Goal: Information Seeking & Learning: Learn about a topic

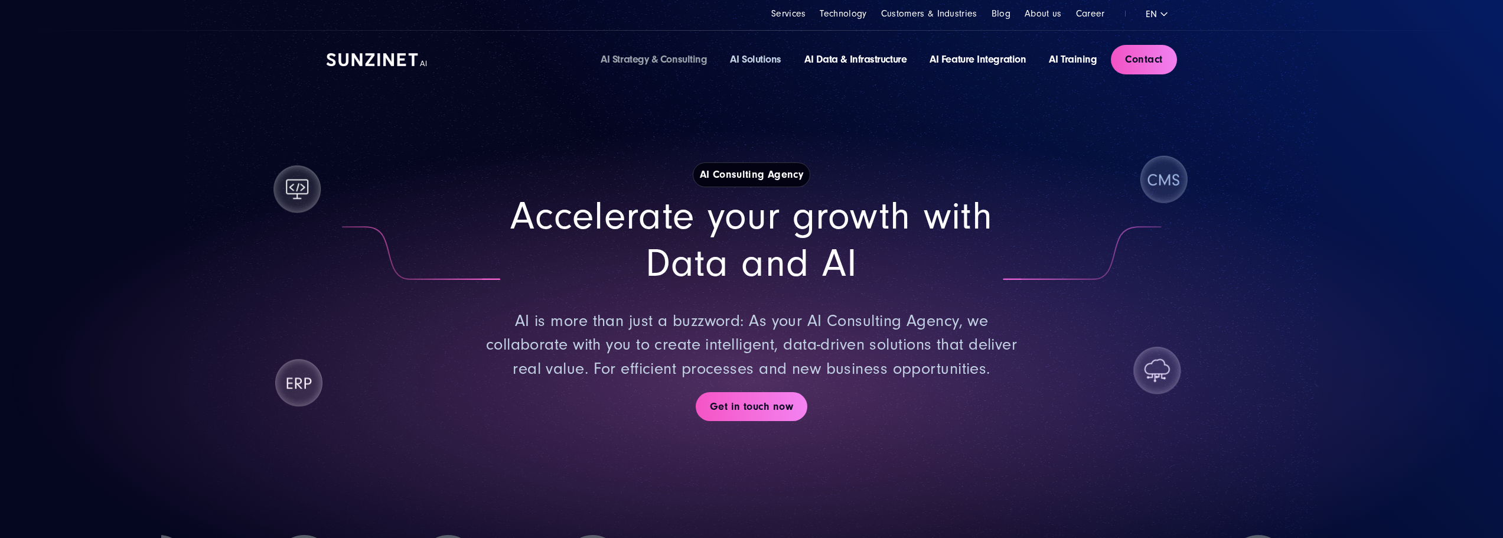
click at [741, 58] on link "AI Solutions" at bounding box center [755, 59] width 51 height 12
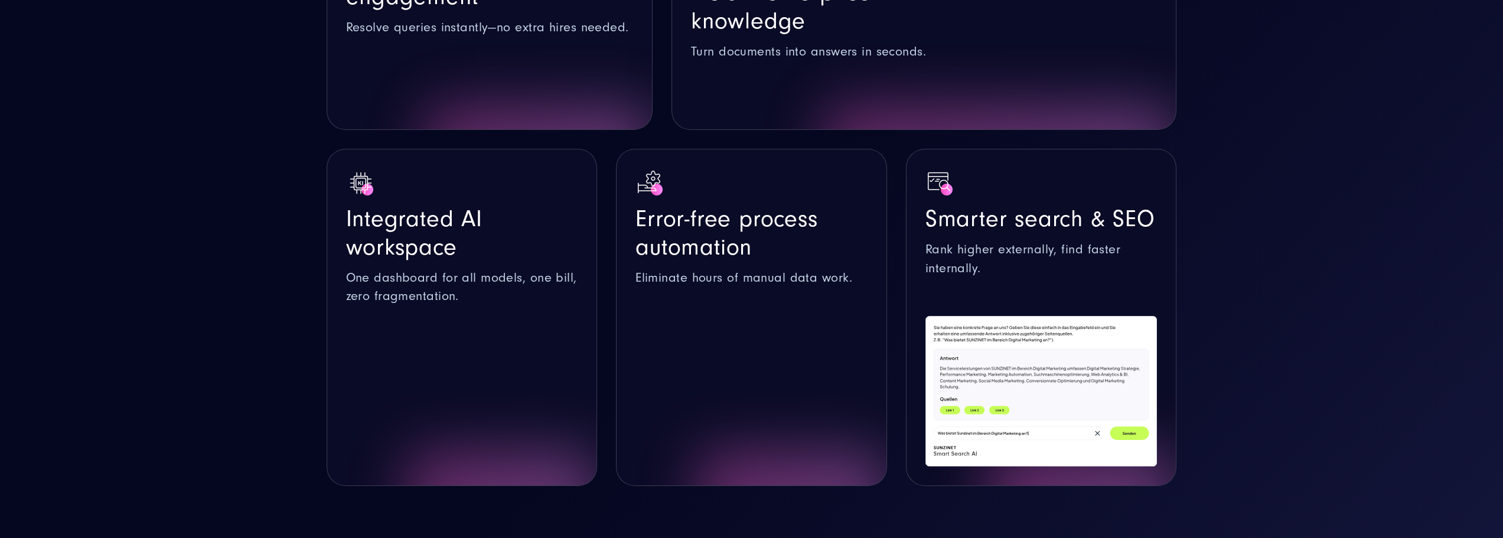
scroll to position [1004, 0]
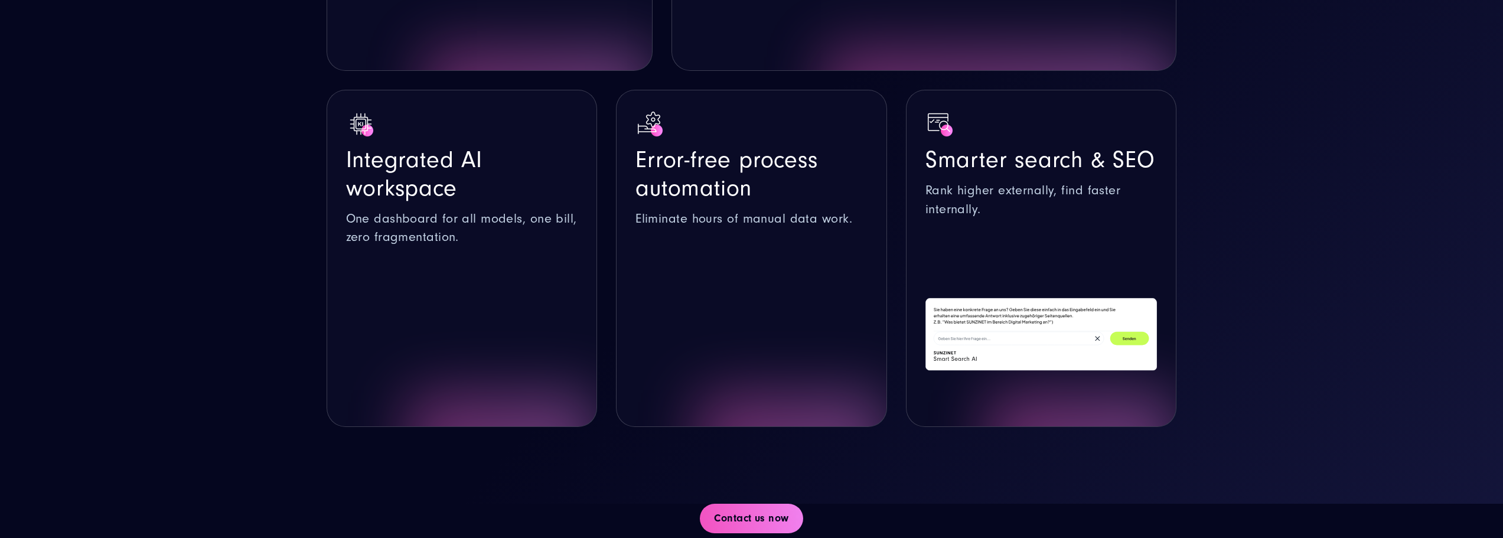
click at [1049, 328] on icon at bounding box center [1040, 334] width 231 height 72
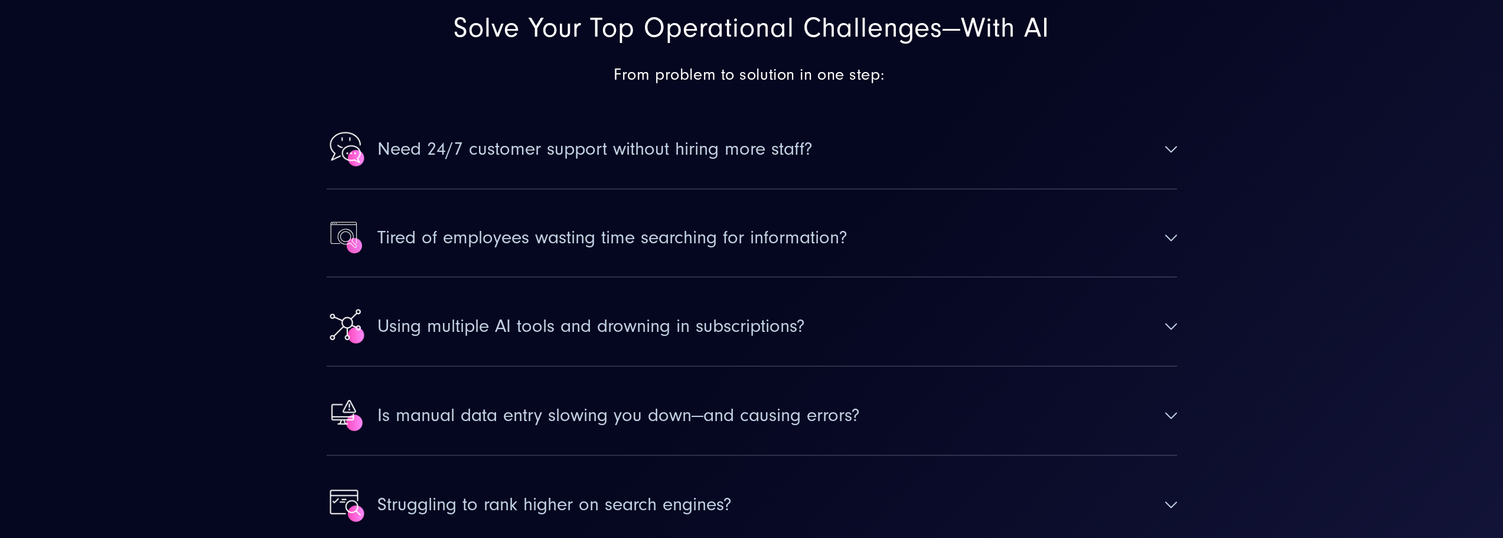
scroll to position [4487, 0]
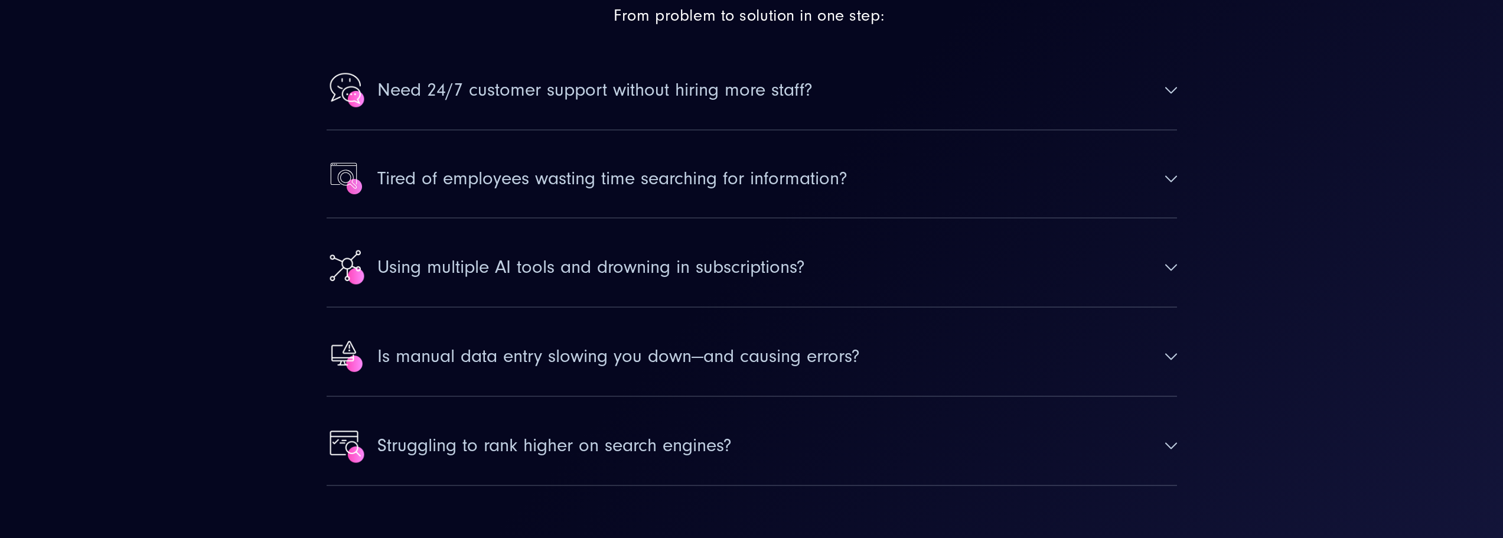
click at [1164, 81] on button "Need 24/7 customer support without hiring more staff?" at bounding box center [751, 90] width 850 height 79
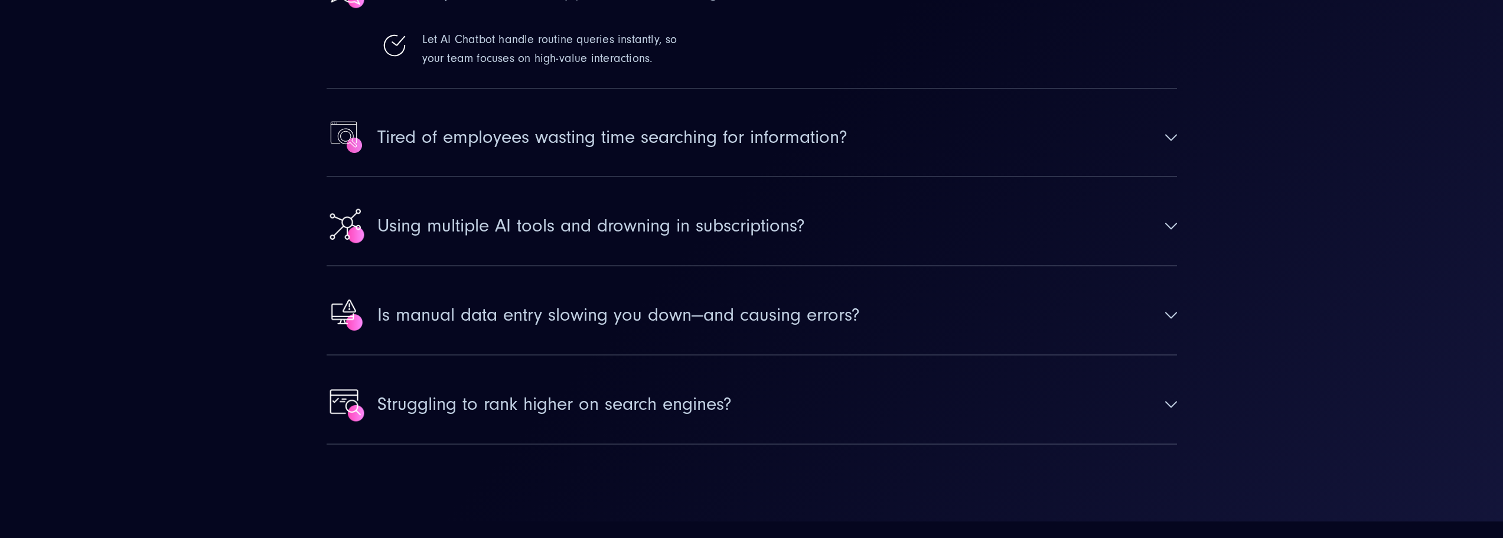
scroll to position [4605, 0]
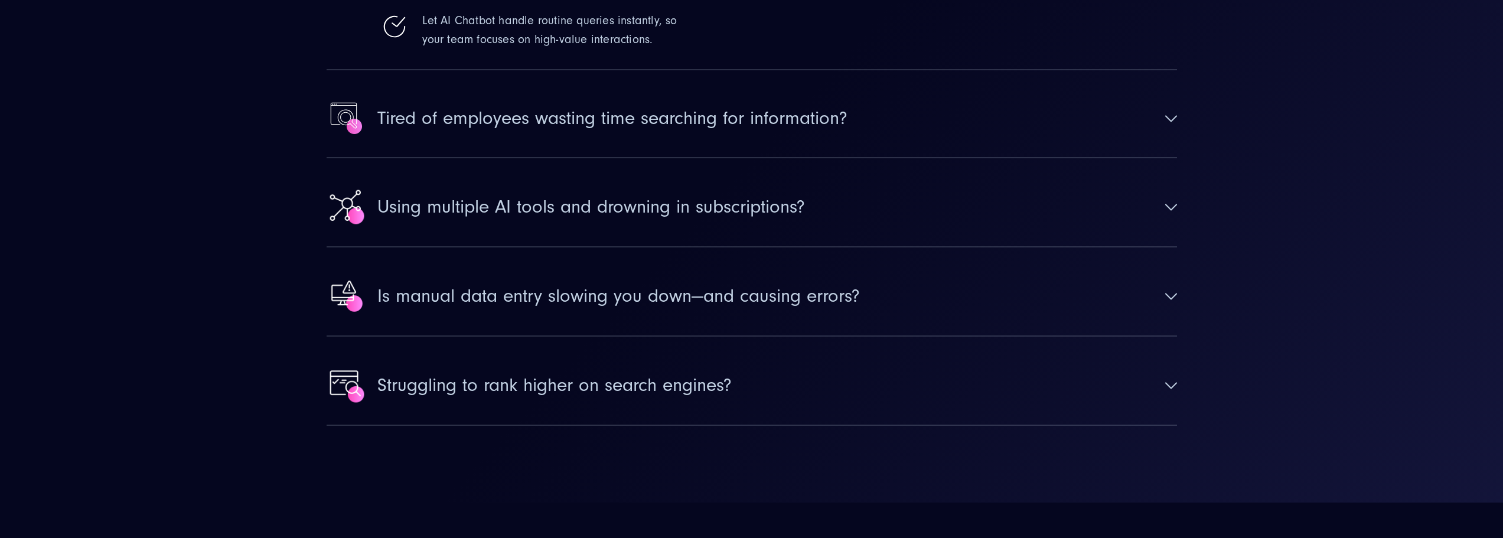
click at [1129, 109] on button "Tired of employees wasting time searching for information?" at bounding box center [751, 118] width 850 height 77
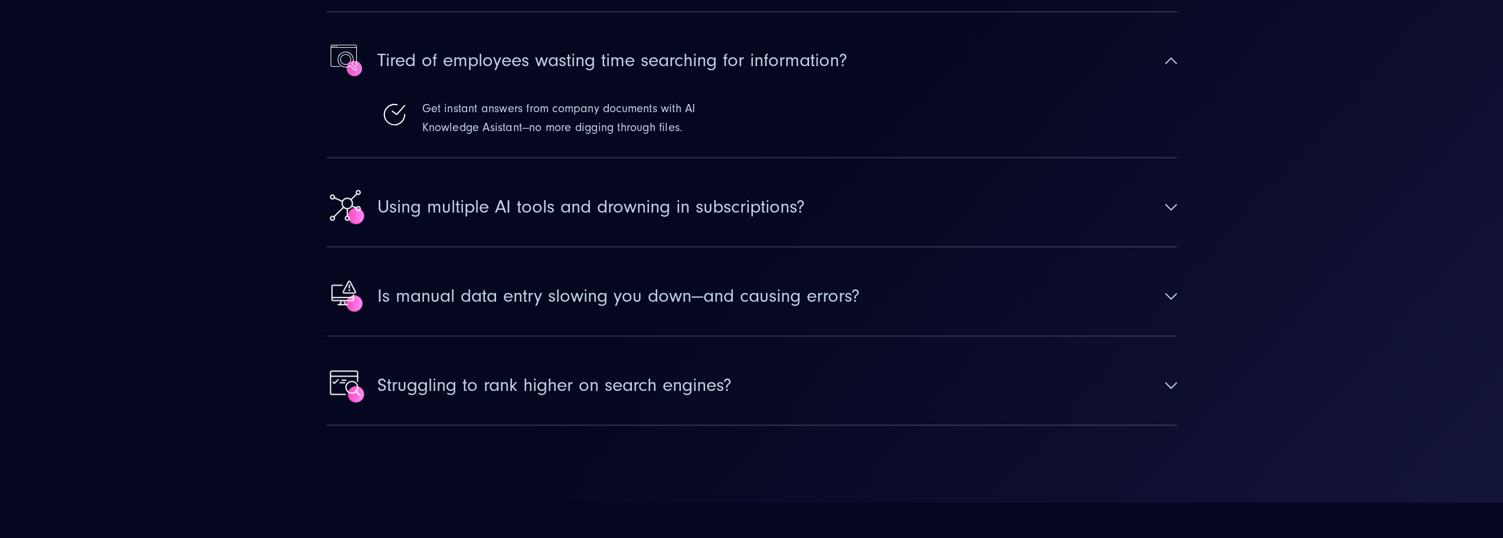
click at [1030, 211] on button "Using multiple AI tools and drowning in subscriptions?" at bounding box center [751, 207] width 850 height 79
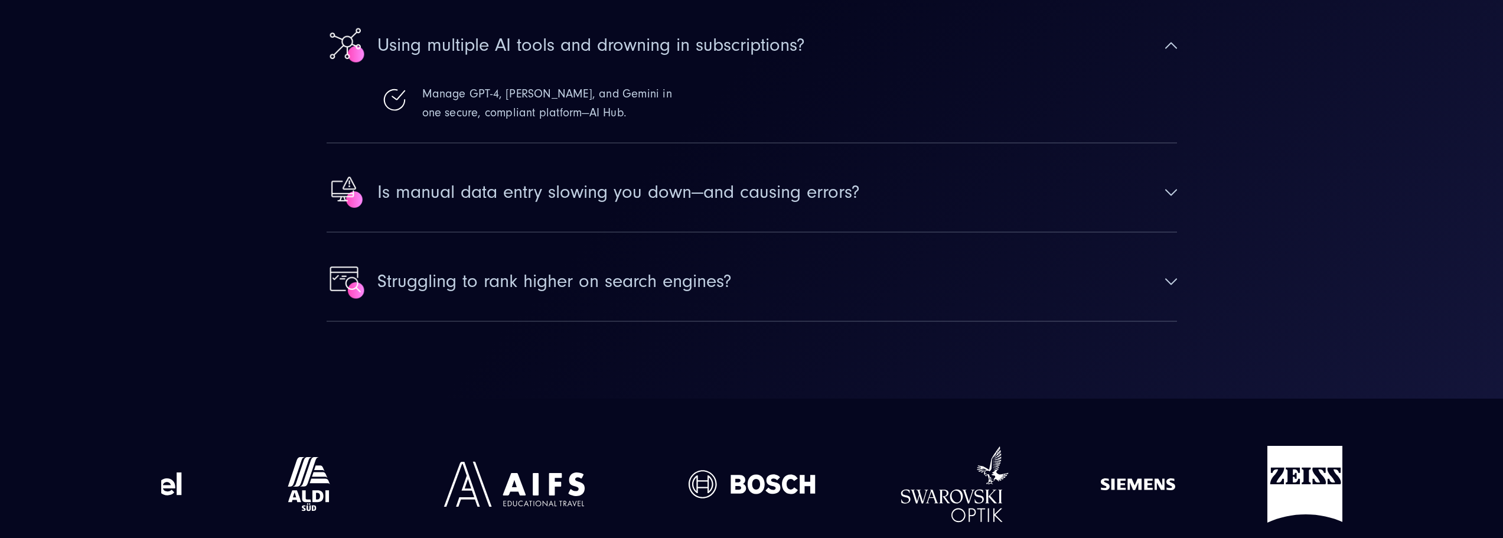
scroll to position [4723, 0]
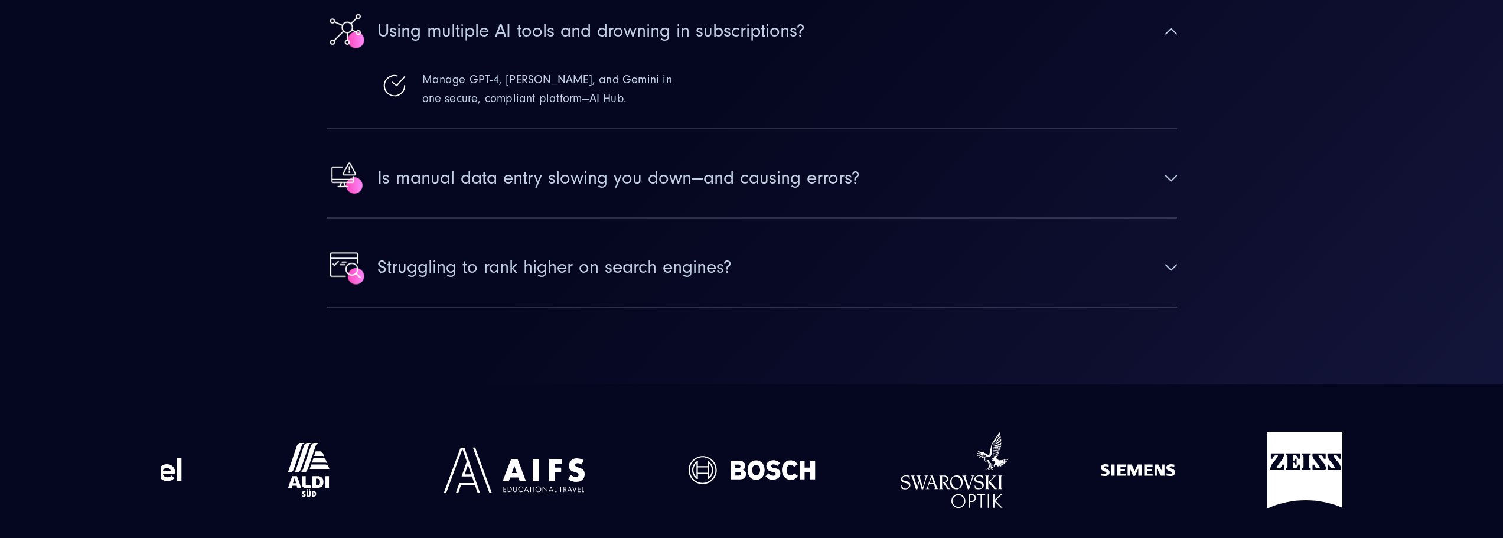
click at [1039, 263] on button "Struggling to rank higher on search engines?" at bounding box center [751, 267] width 850 height 79
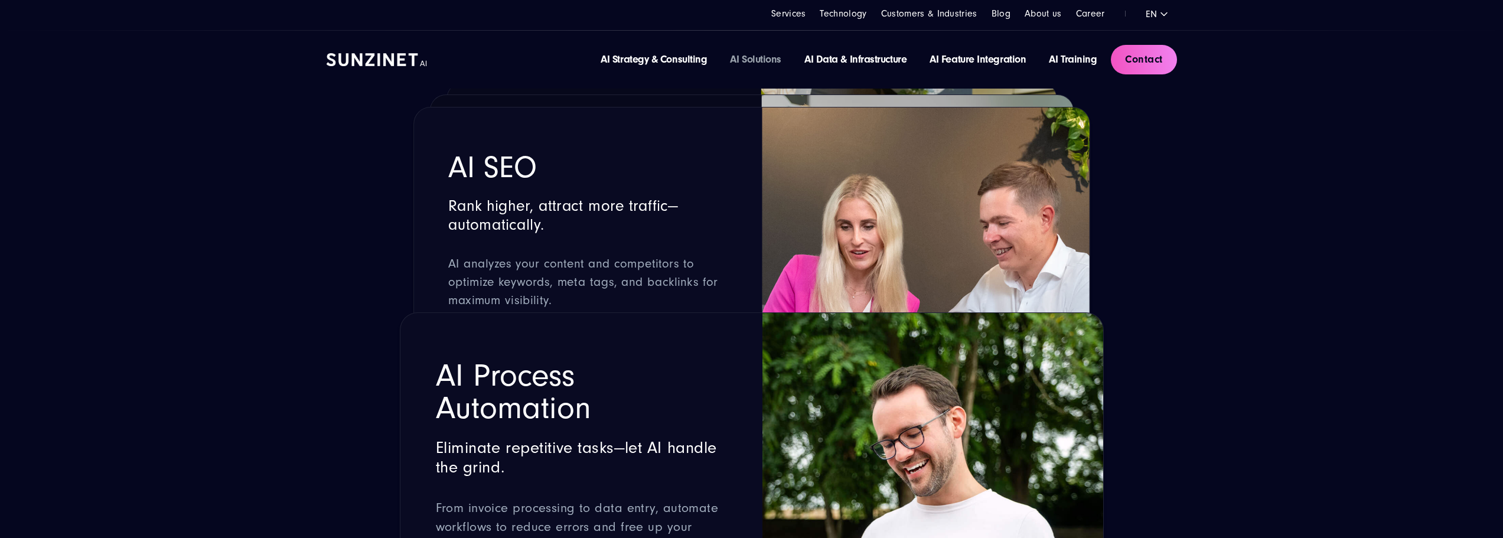
scroll to position [3483, 0]
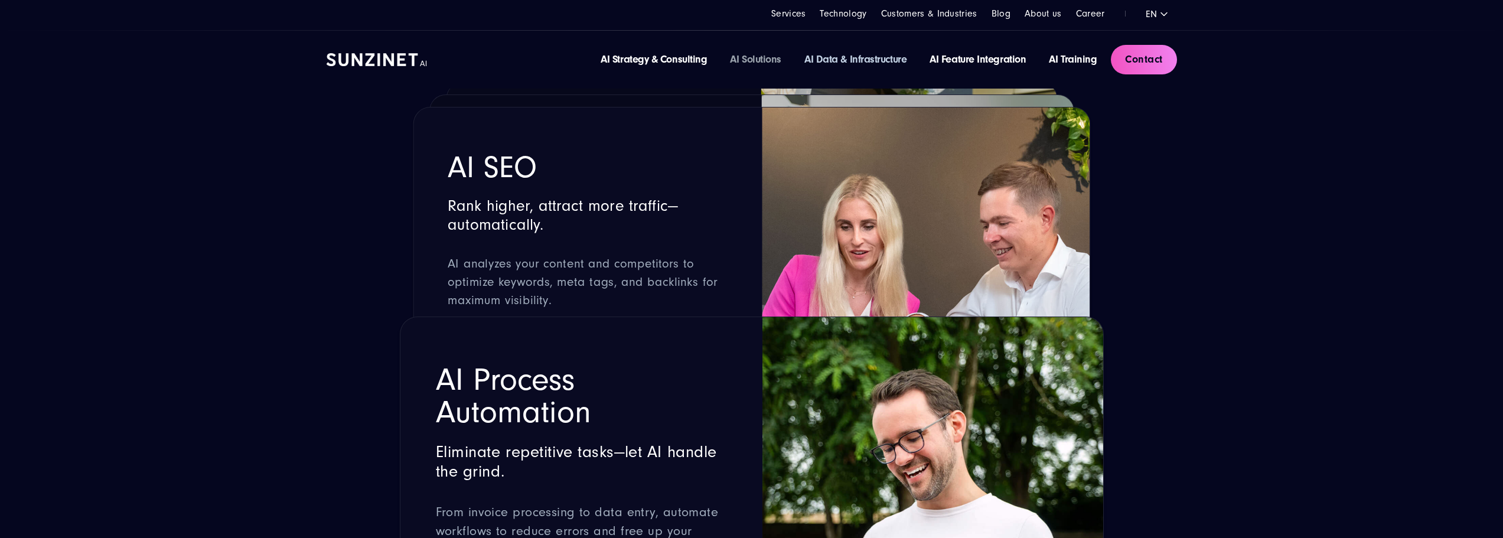
click at [829, 54] on link "AI Data & Infrastructure" at bounding box center [855, 59] width 102 height 12
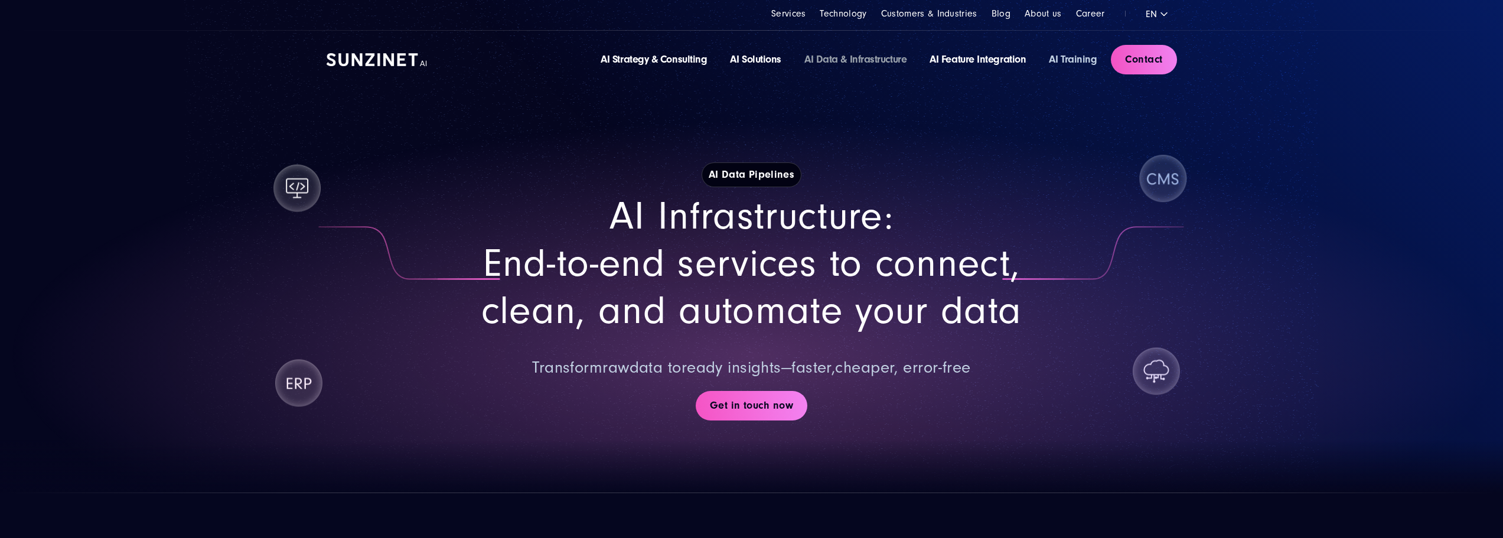
click at [1066, 61] on link "AI Training" at bounding box center [1073, 59] width 48 height 12
click at [972, 57] on link "AI Feature Integration" at bounding box center [977, 59] width 96 height 12
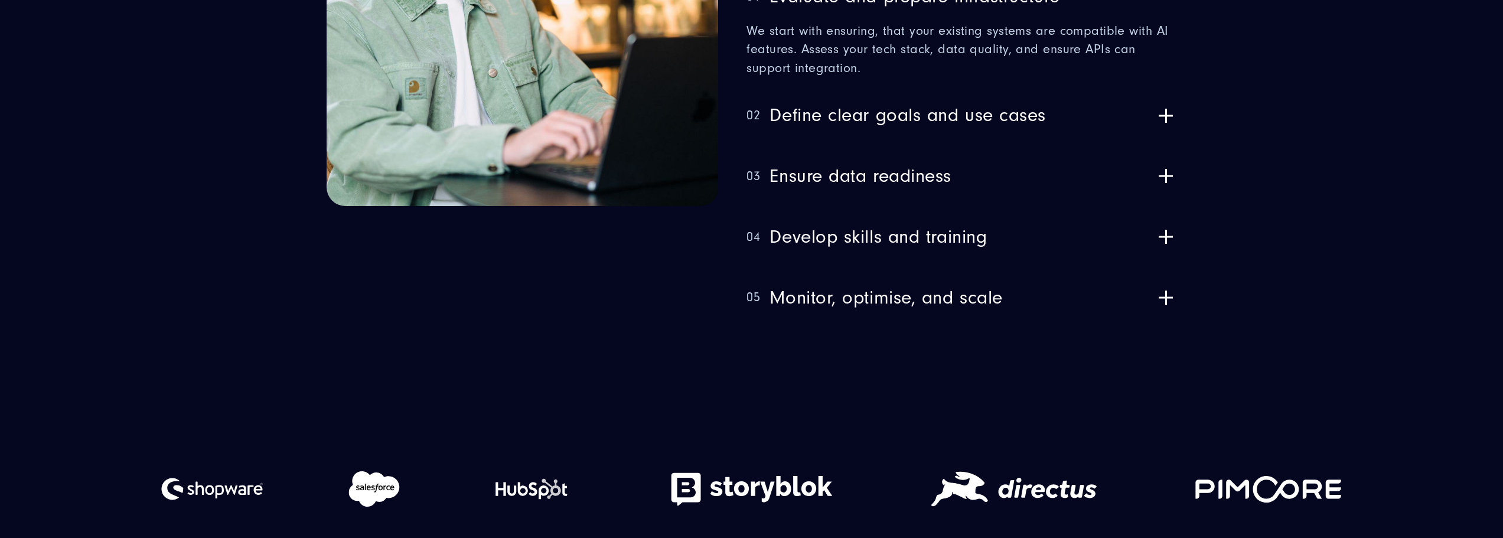
scroll to position [1948, 0]
